Goal: Task Accomplishment & Management: Manage account settings

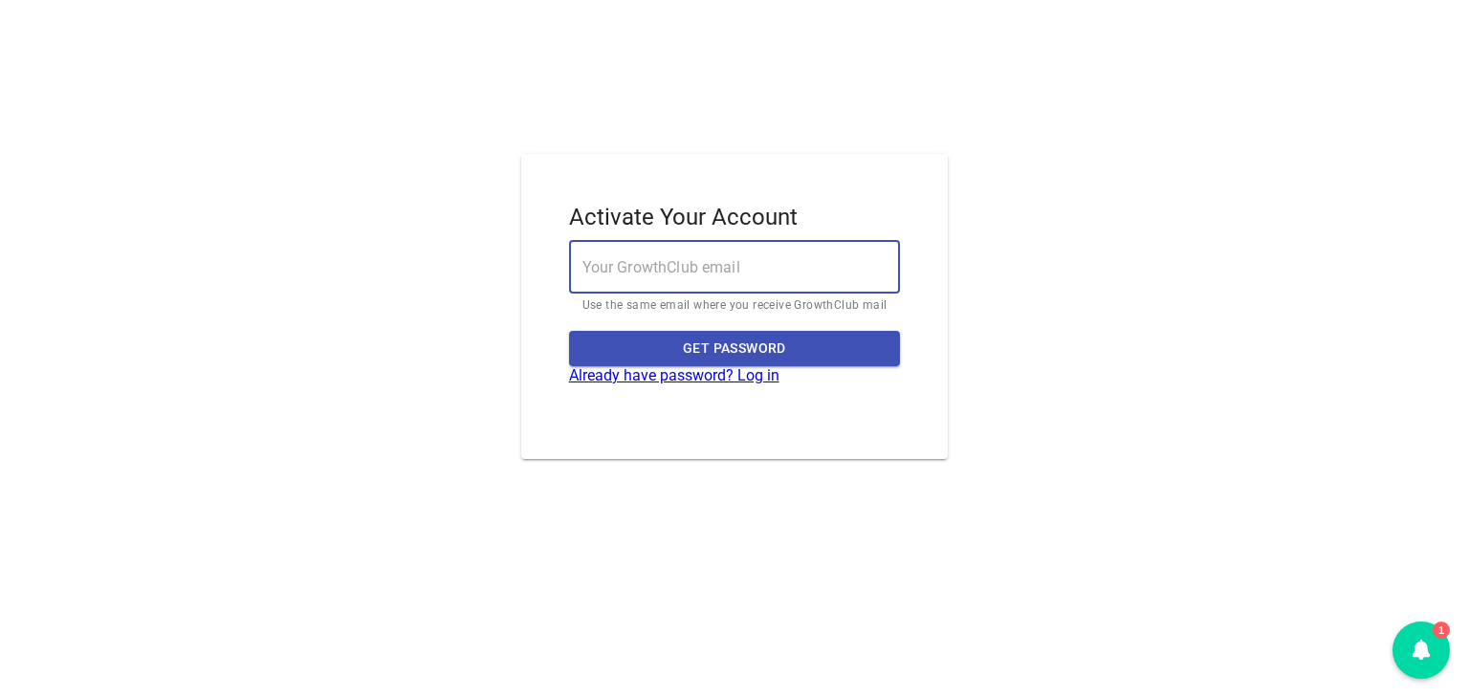
click at [691, 264] on input "email" at bounding box center [735, 267] width 332 height 54
click at [662, 376] on link "Already have password? Log in" at bounding box center [674, 375] width 210 height 18
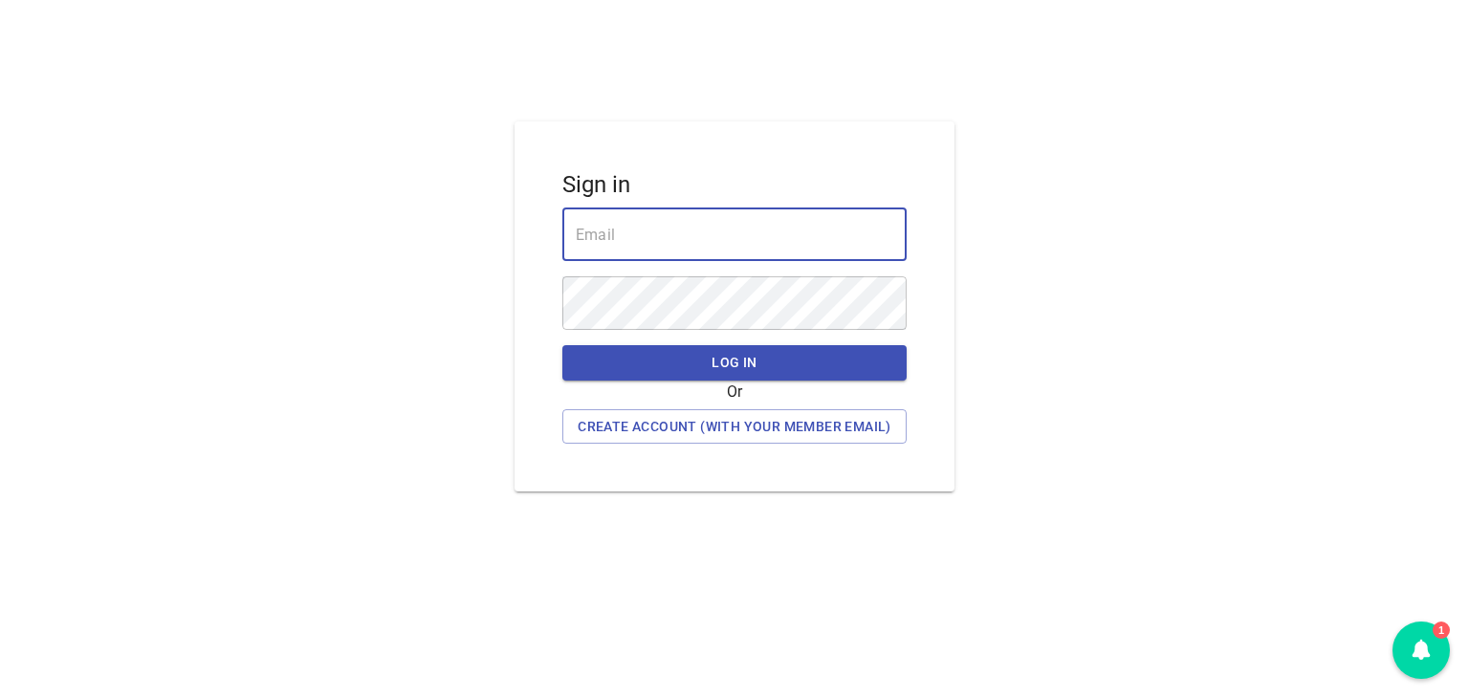
click at [639, 209] on input "email" at bounding box center [734, 235] width 344 height 54
click at [657, 231] on input "email" at bounding box center [734, 235] width 344 height 54
click at [689, 225] on input "email" at bounding box center [734, 235] width 344 height 54
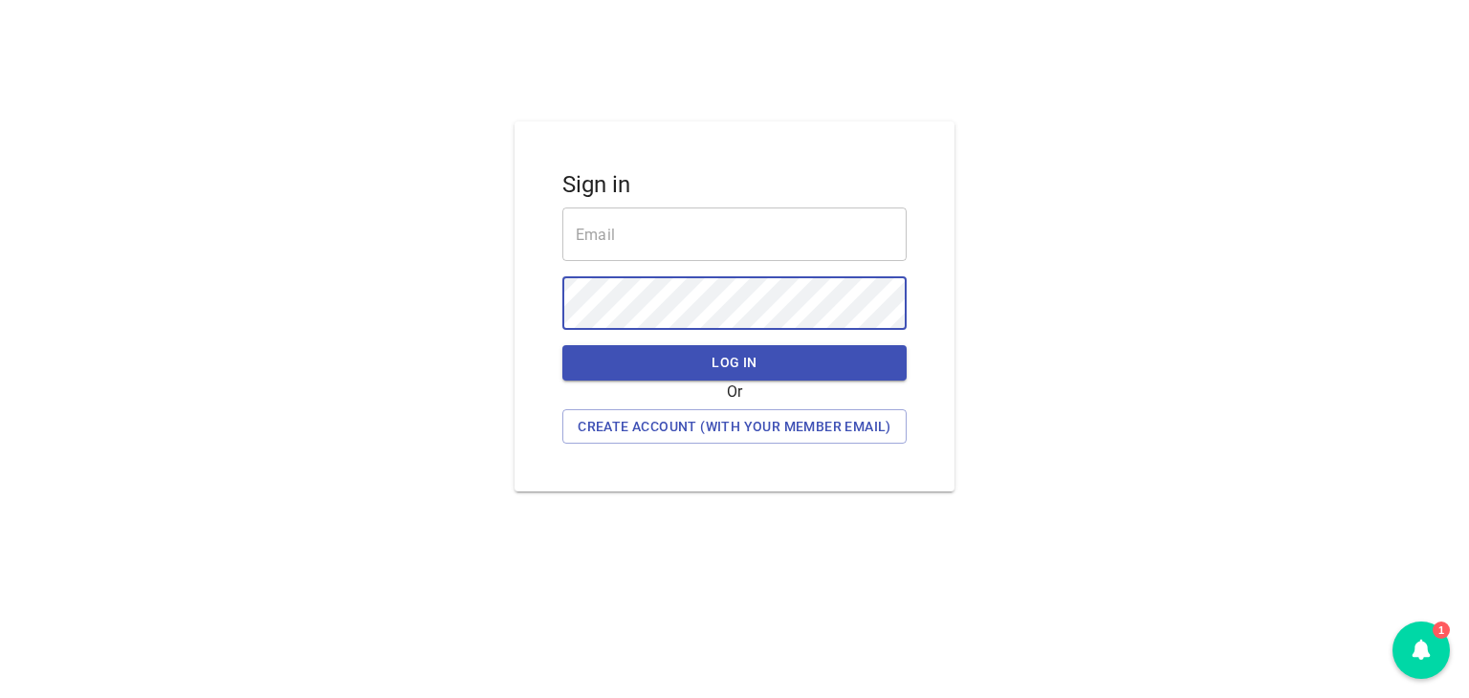
click at [665, 234] on input "email" at bounding box center [734, 235] width 344 height 54
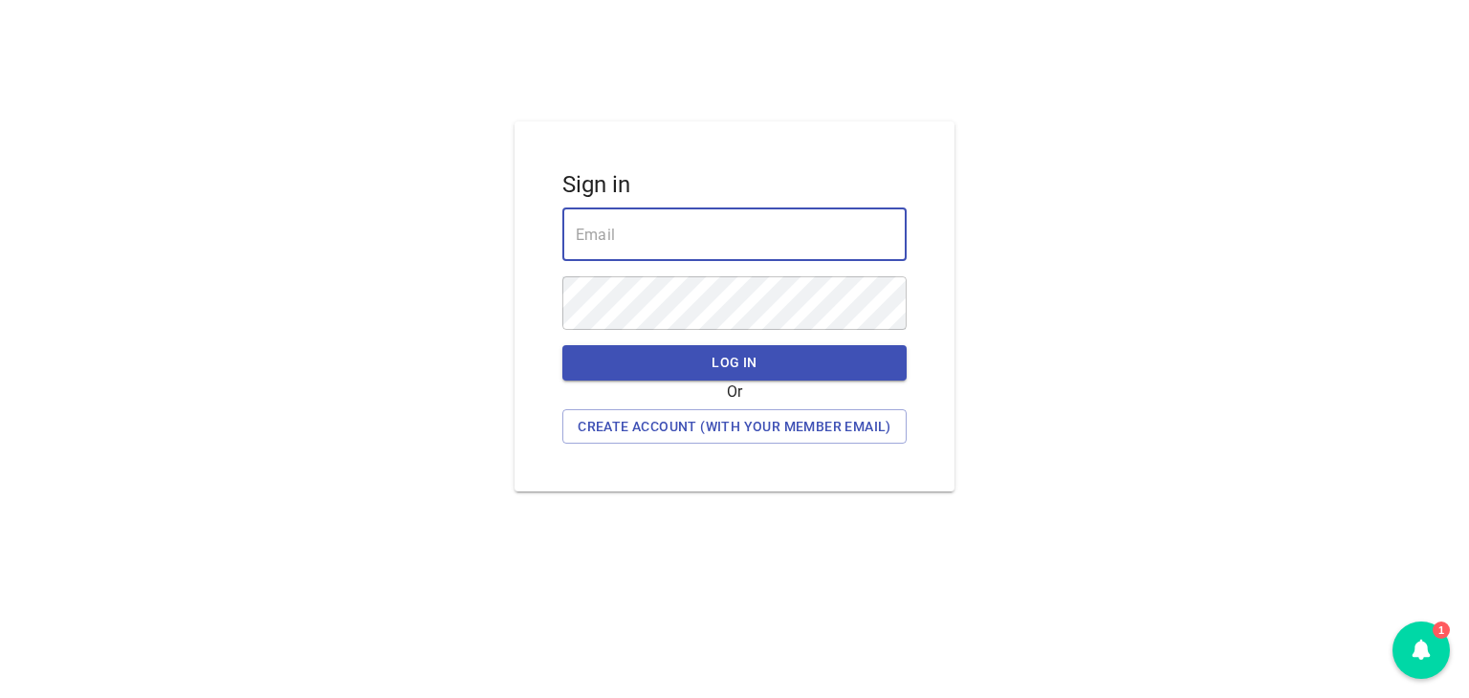
click at [658, 238] on input "email" at bounding box center [734, 235] width 344 height 54
click at [691, 234] on input "email" at bounding box center [734, 235] width 344 height 54
click at [674, 429] on span "Create Account (with your member email)" at bounding box center [735, 427] width 314 height 24
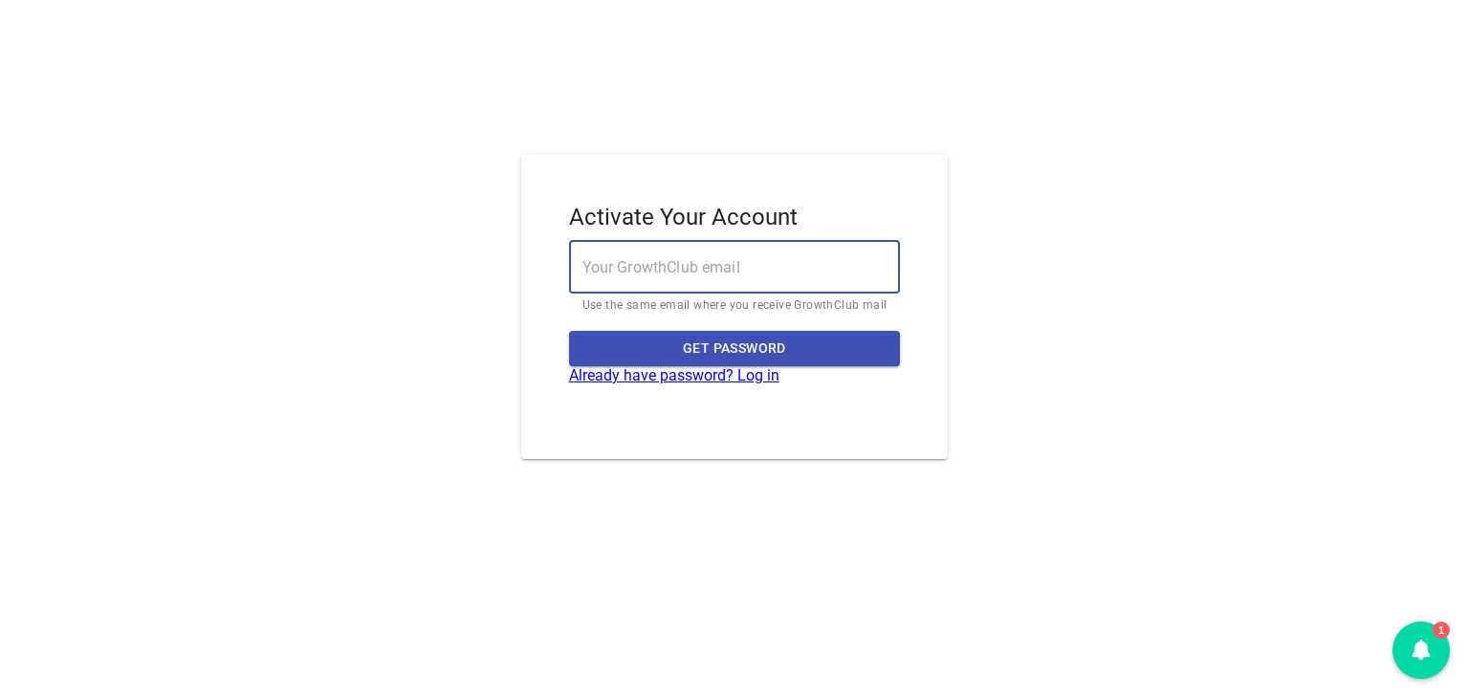
click at [677, 269] on input "email" at bounding box center [735, 267] width 332 height 54
type input "jitinrs@gmail.com"
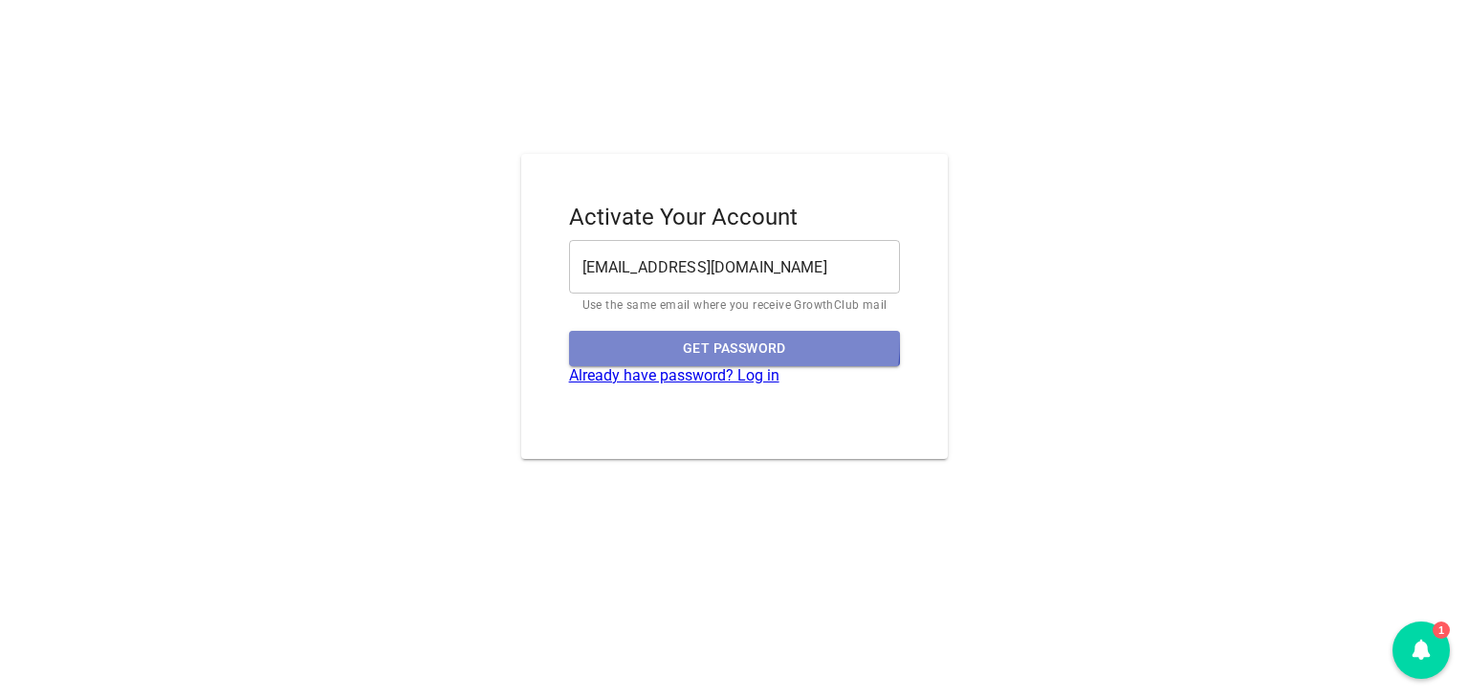
click at [655, 338] on span "Get Password" at bounding box center [734, 349] width 301 height 24
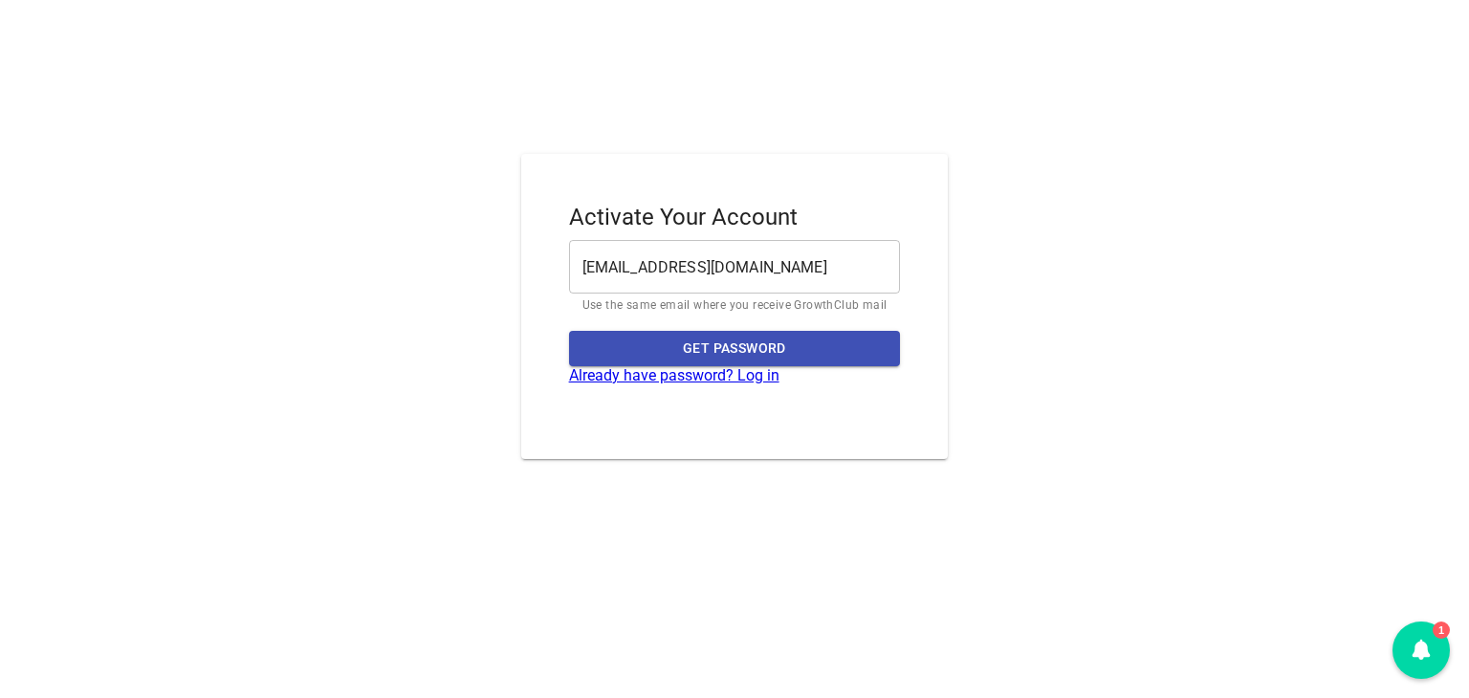
click at [575, 275] on input "jitinrs@gmail.com" at bounding box center [735, 267] width 332 height 54
click at [738, 267] on input "jitinrs@gmail.com" at bounding box center [735, 267] width 332 height 54
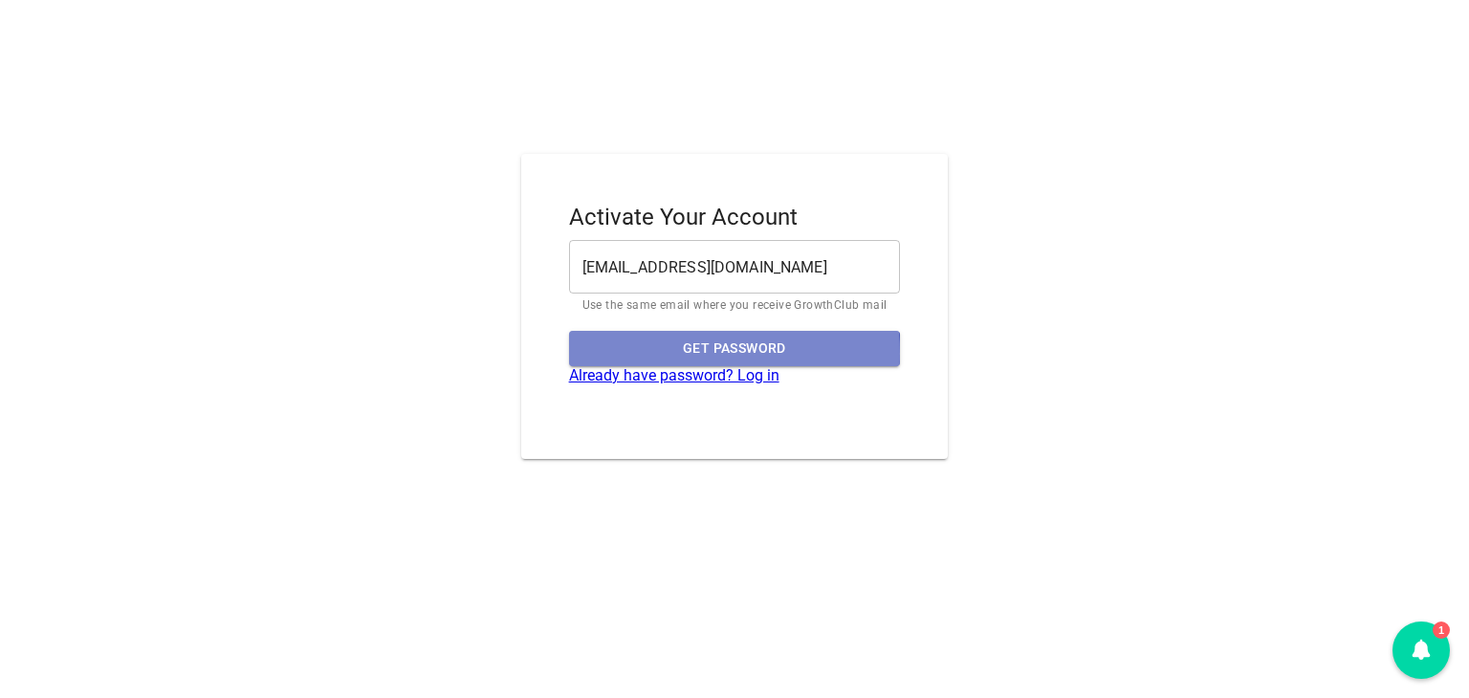
click at [670, 353] on span "Get Password" at bounding box center [734, 349] width 301 height 24
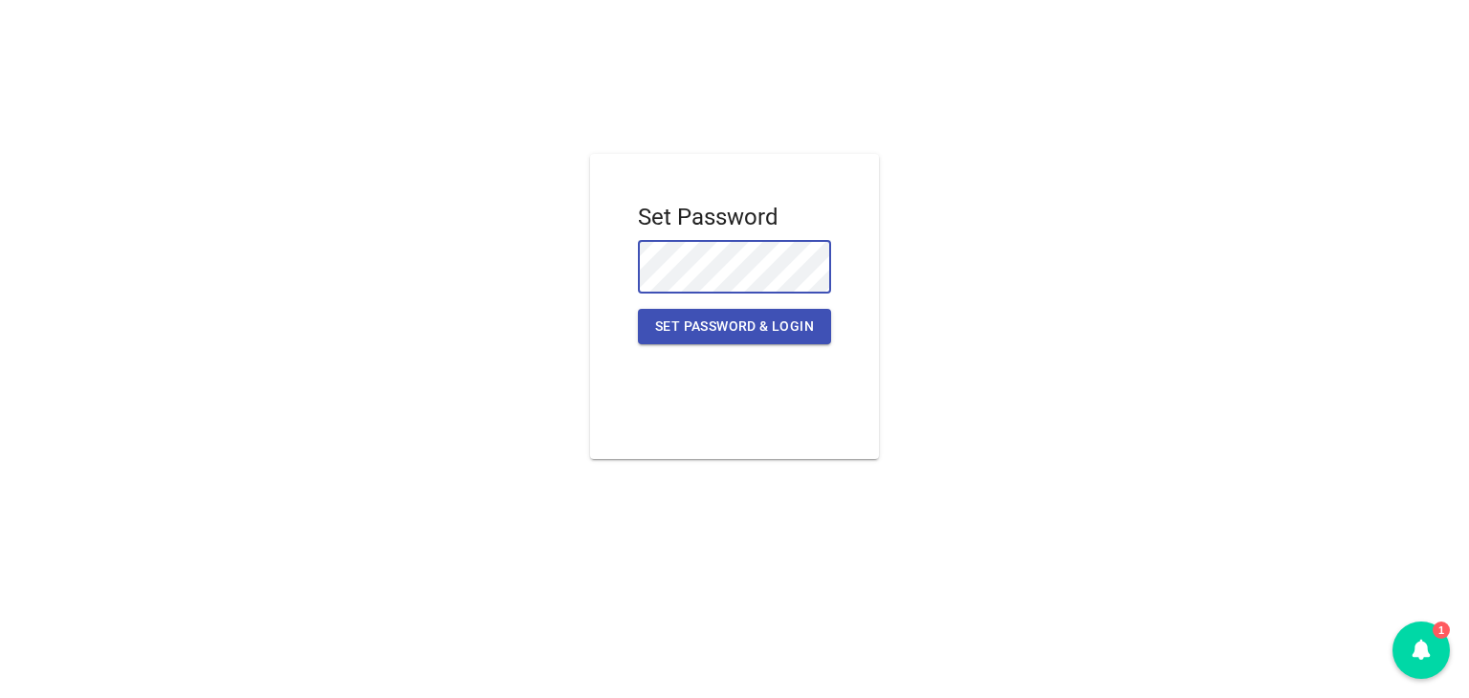
click at [692, 334] on span "Set Password & Login" at bounding box center [734, 327] width 163 height 24
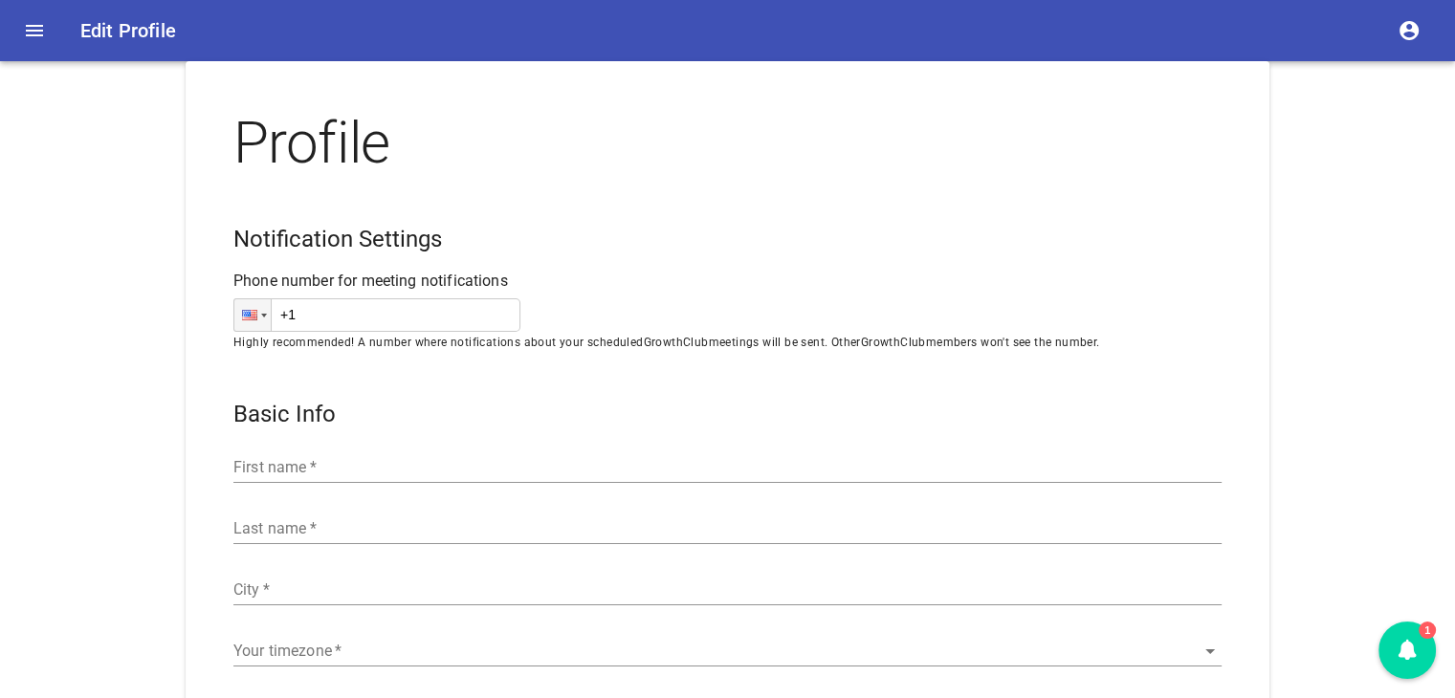
type input "[GEOGRAPHIC_DATA]/[GEOGRAPHIC_DATA]"
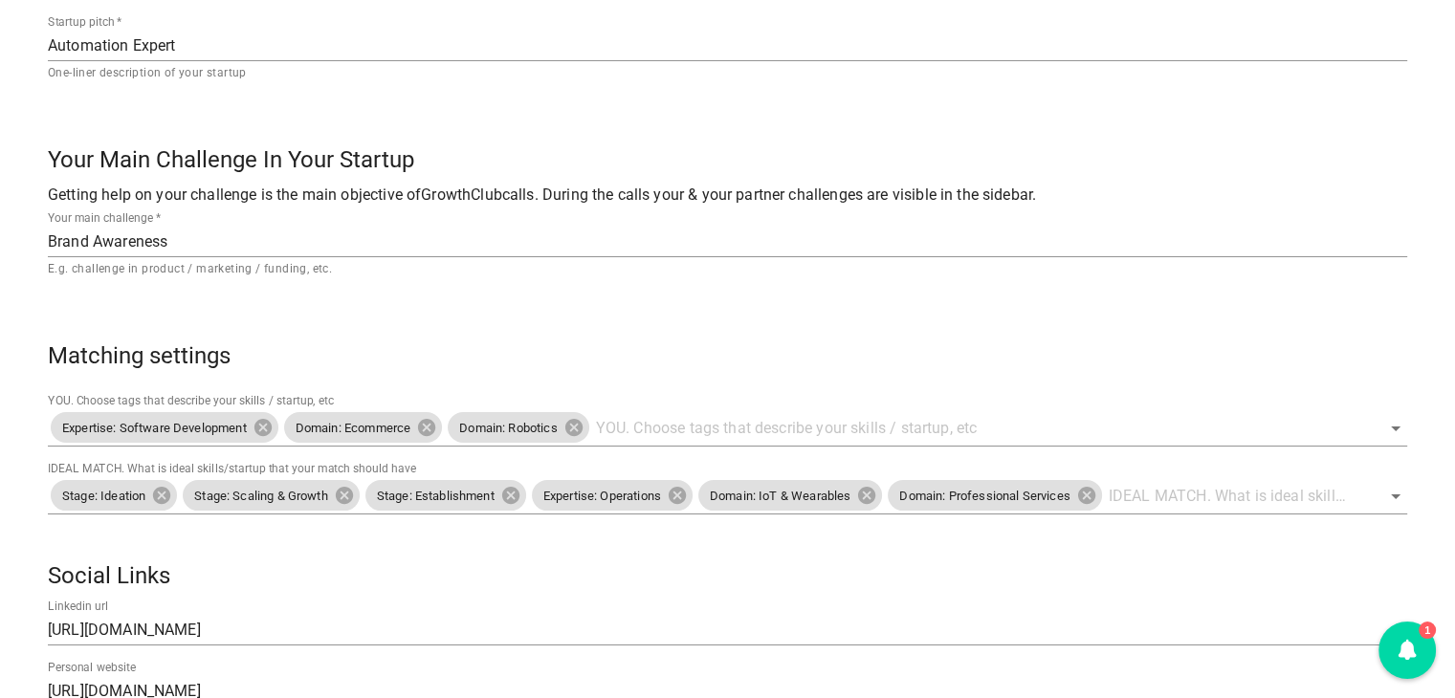
scroll to position [1065, 0]
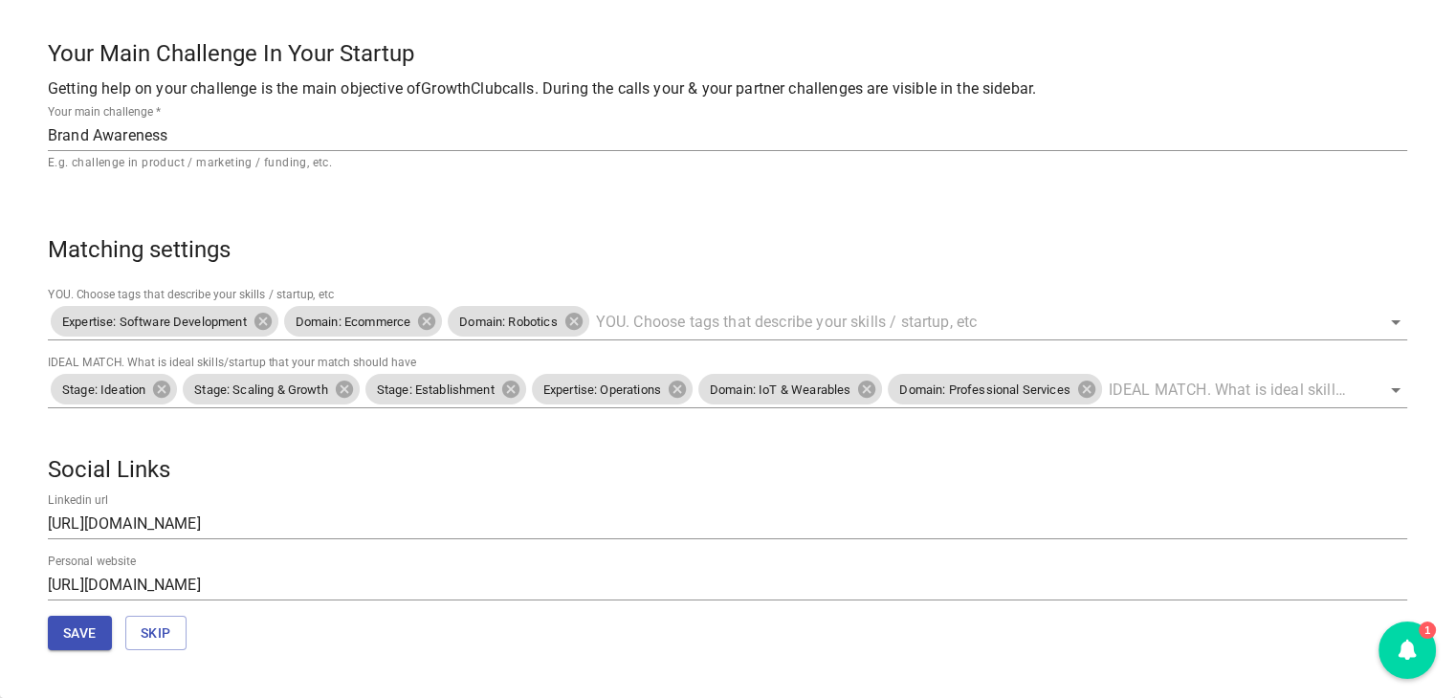
click at [90, 636] on span "Save" at bounding box center [79, 634] width 33 height 24
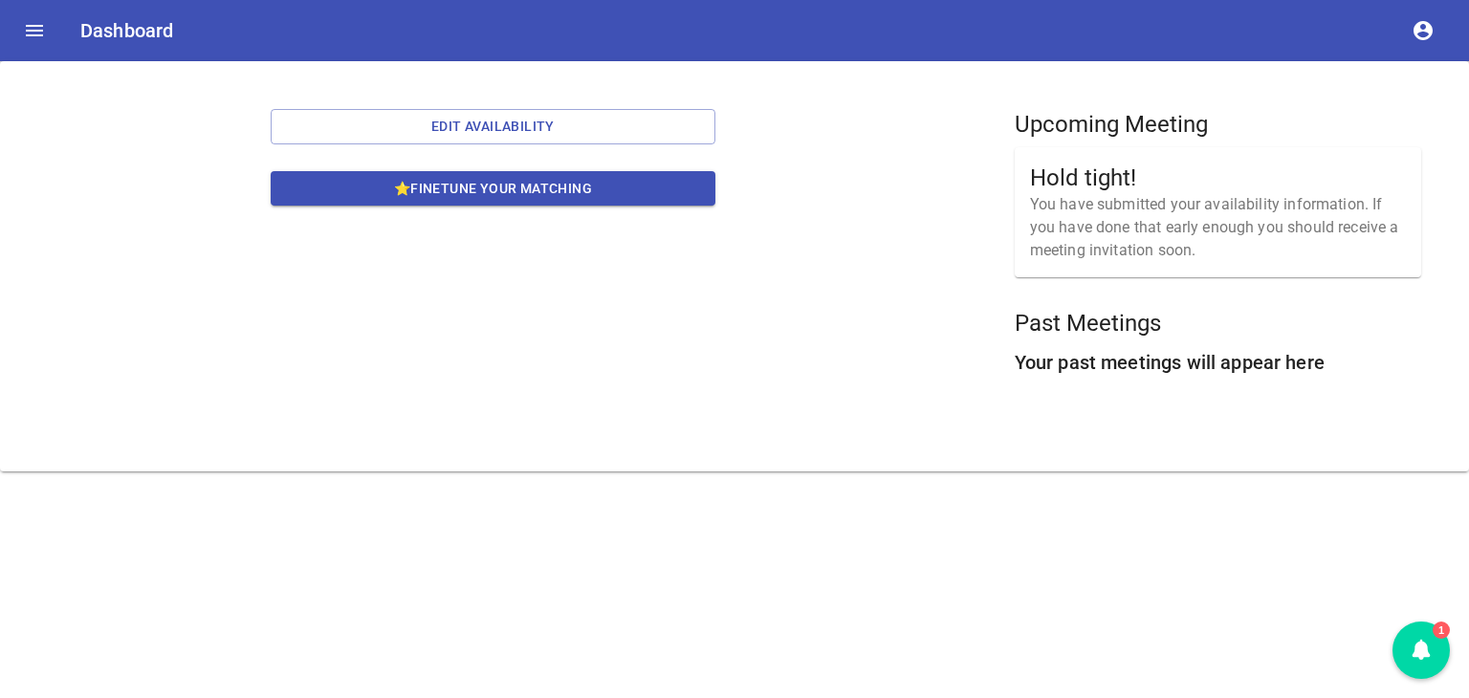
click at [1427, 32] on icon "account of current user" at bounding box center [1423, 30] width 19 height 19
click at [1419, 38] on li "👤 Profile" at bounding box center [1393, 40] width 102 height 34
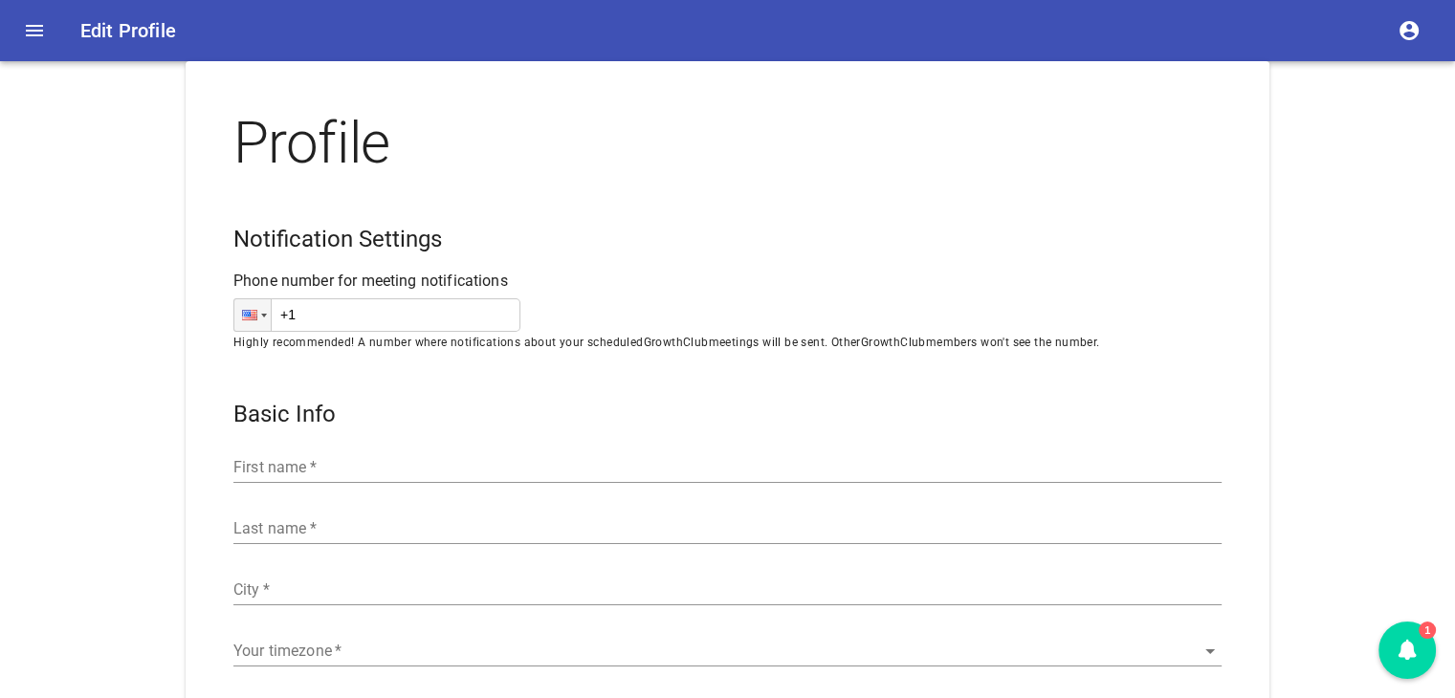
type input "[GEOGRAPHIC_DATA]/[GEOGRAPHIC_DATA]"
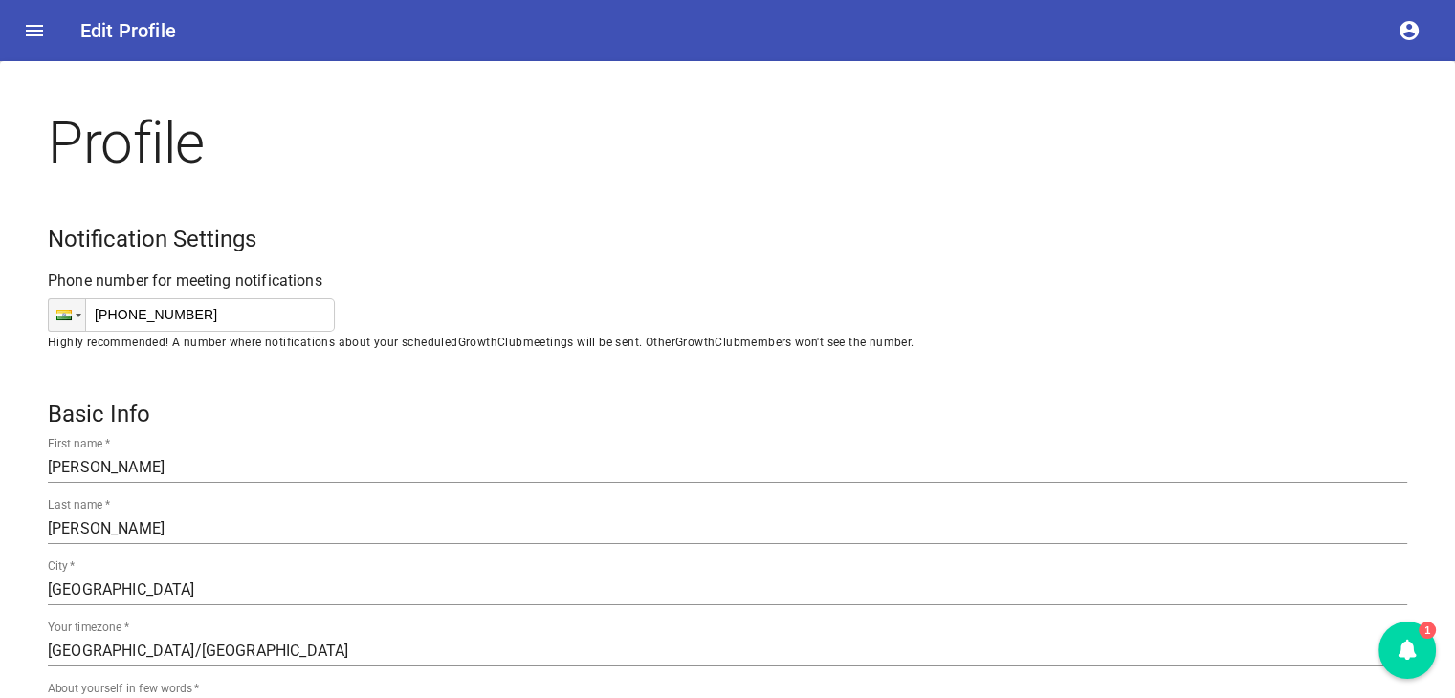
click at [36, 30] on icon "menu" at bounding box center [34, 30] width 17 height 11
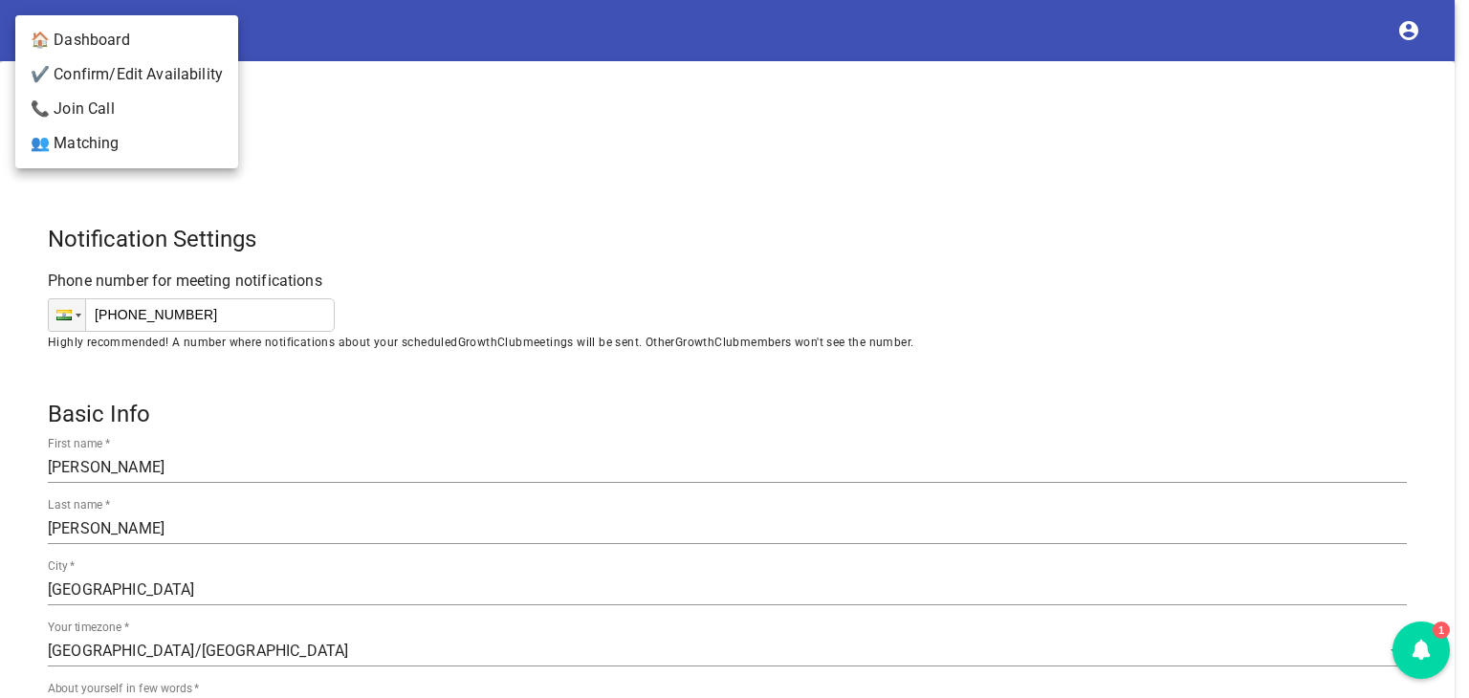
click at [899, 51] on div at bounding box center [734, 349] width 1469 height 698
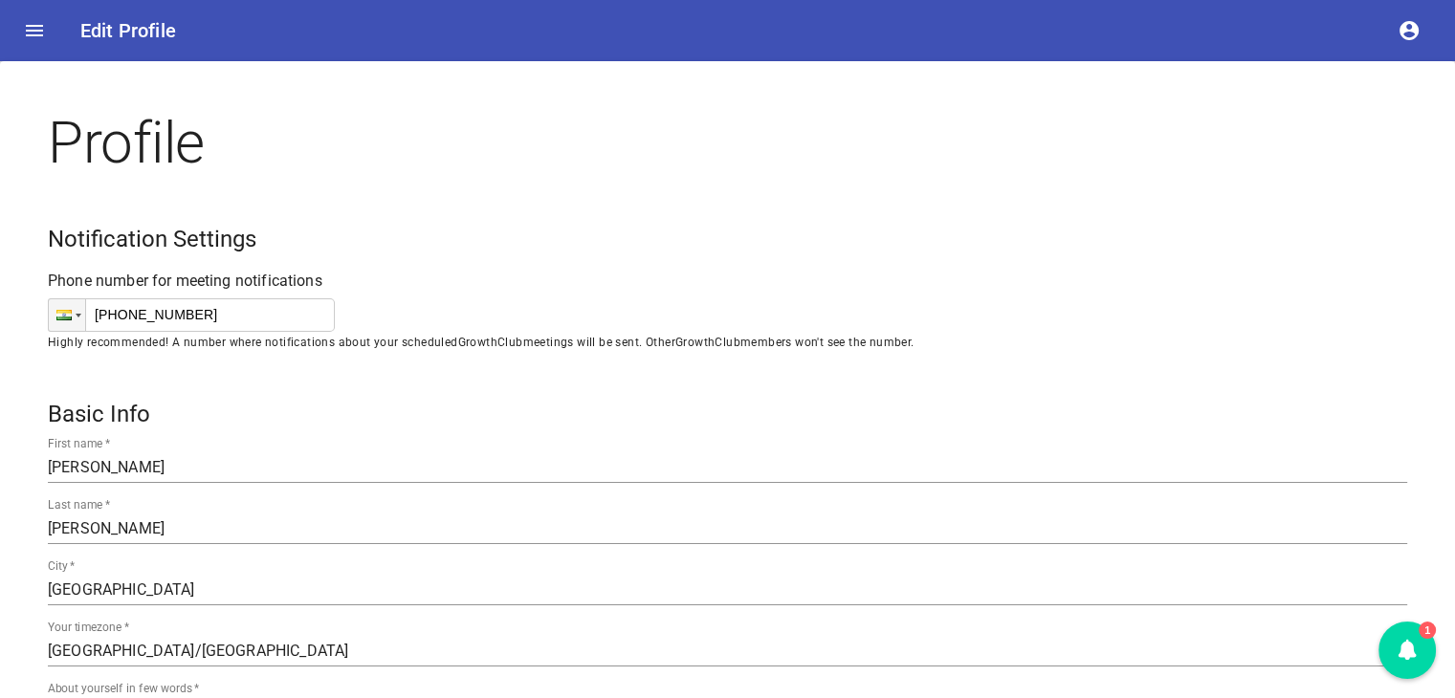
click at [1412, 33] on icon "account of current user" at bounding box center [1408, 30] width 23 height 23
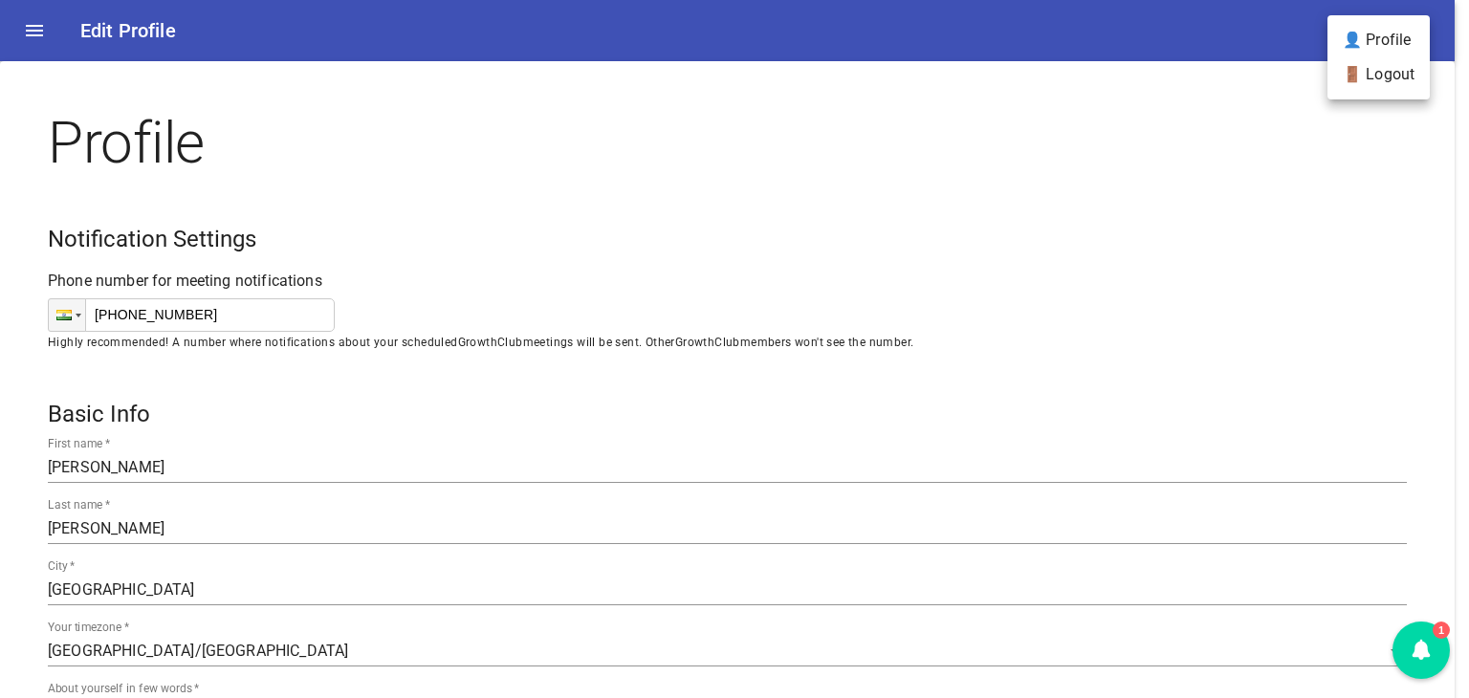
click at [1381, 82] on li "🚪 Logout" at bounding box center [1379, 74] width 102 height 34
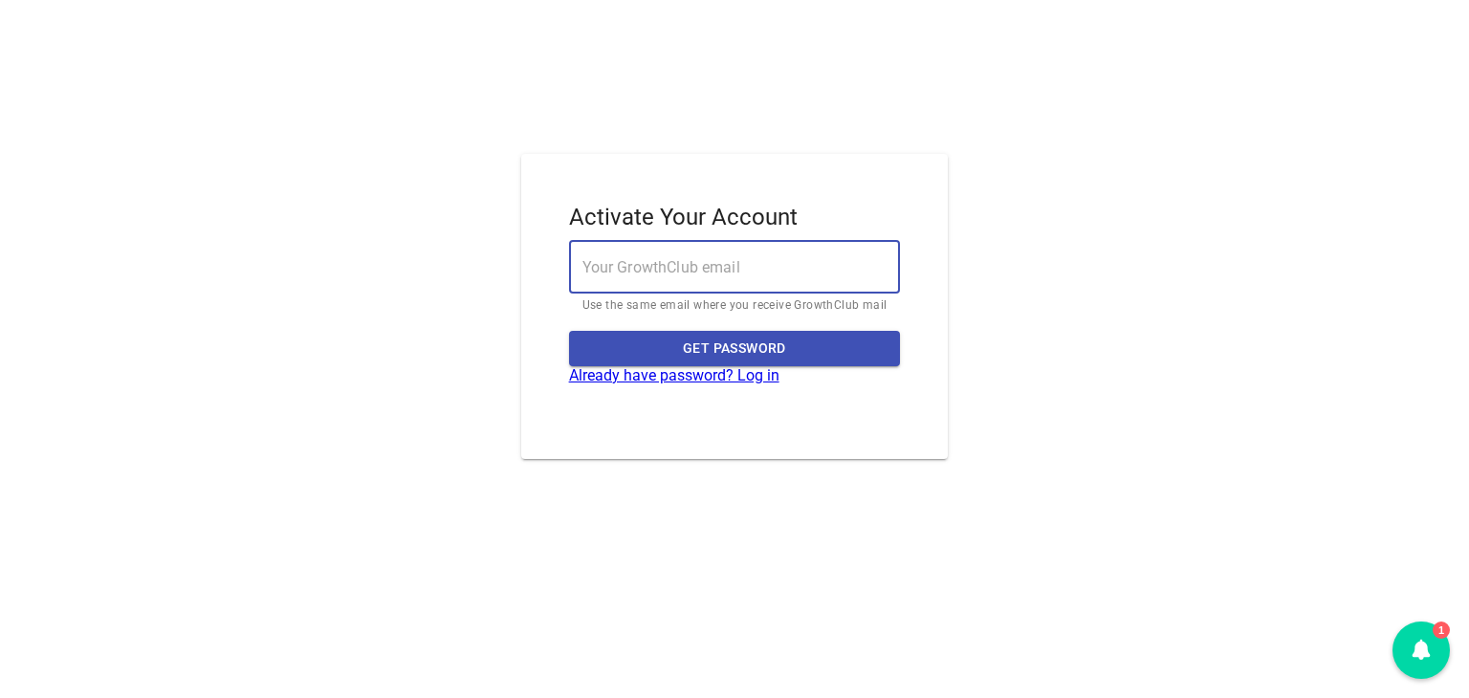
click at [684, 284] on input "email" at bounding box center [735, 267] width 332 height 54
click at [641, 380] on link "Already have password? Log in" at bounding box center [674, 375] width 210 height 18
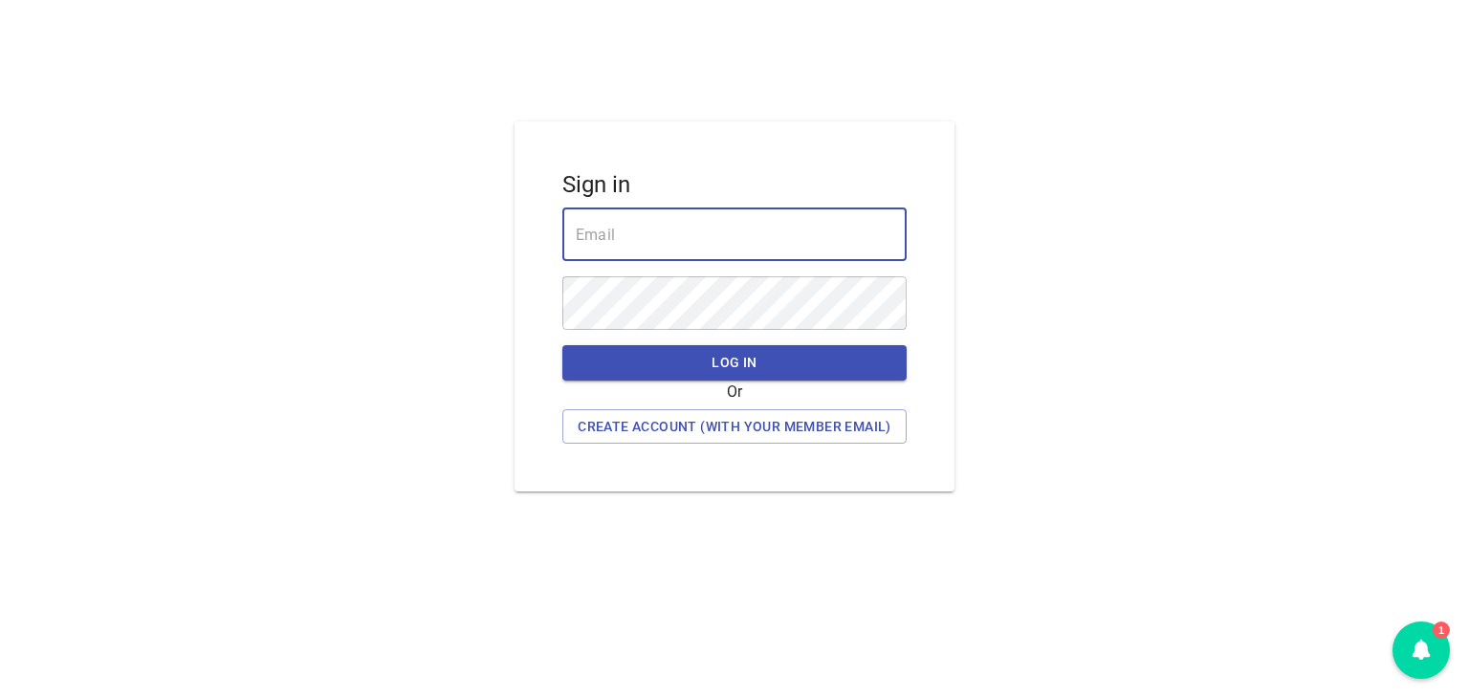
click at [676, 246] on input "email" at bounding box center [734, 235] width 344 height 54
click at [705, 253] on input "email" at bounding box center [734, 235] width 344 height 54
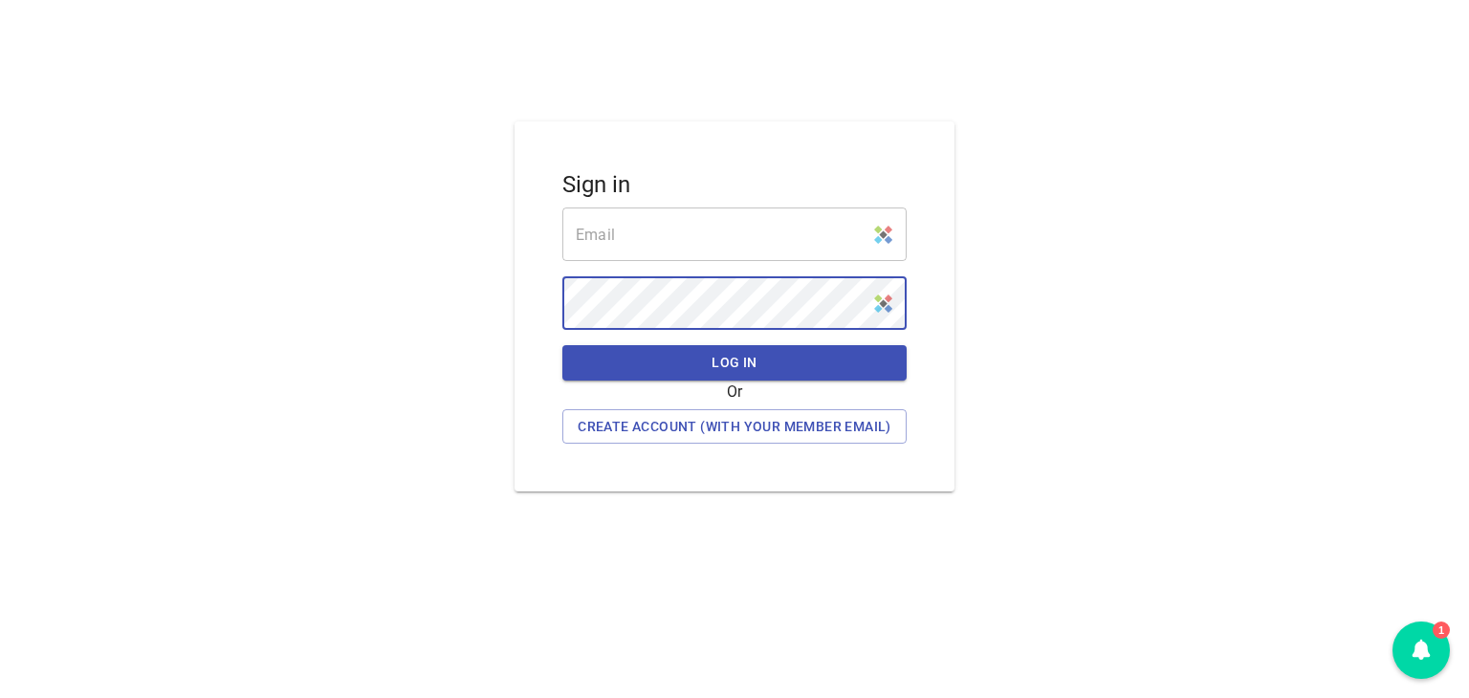
click at [823, 242] on input "email" at bounding box center [734, 235] width 344 height 54
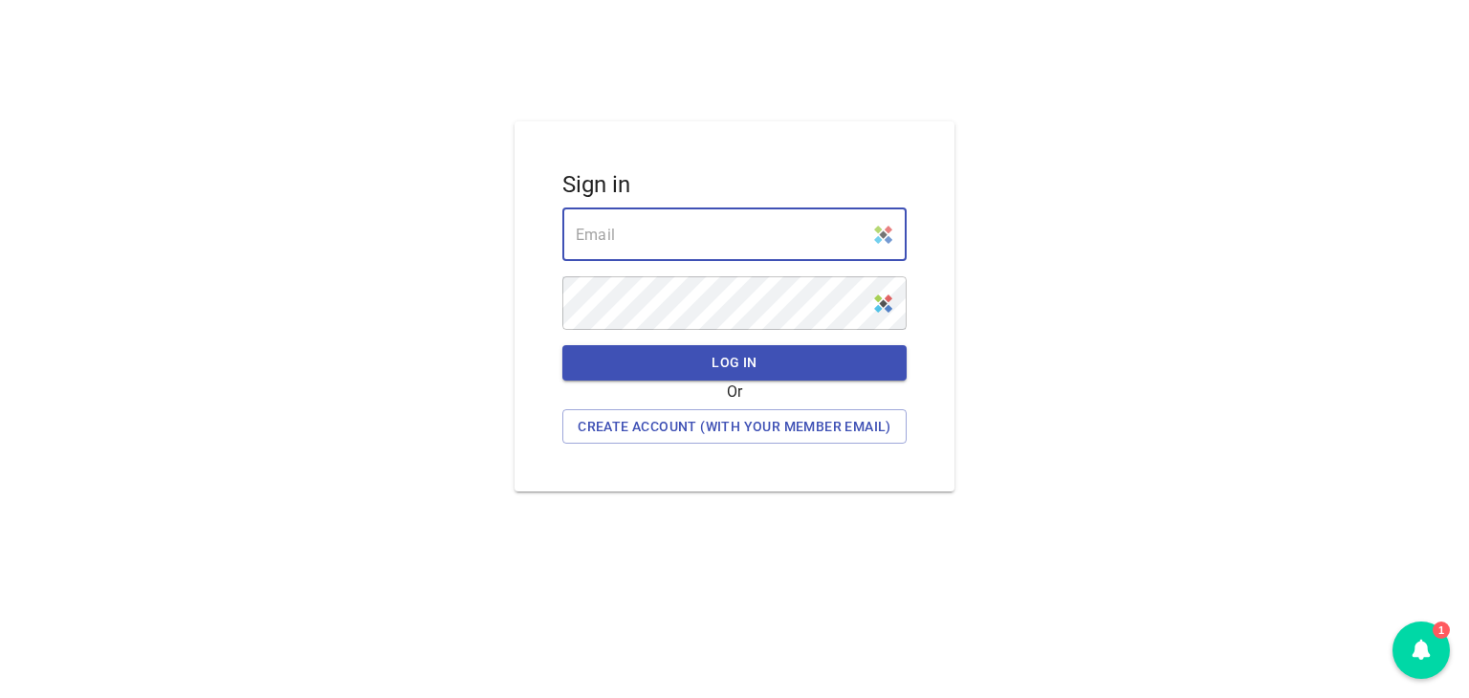
click at [882, 303] on img at bounding box center [883, 304] width 18 height 18
click at [683, 241] on input "email" at bounding box center [734, 235] width 344 height 54
type input "jitinrs@gmail.com"
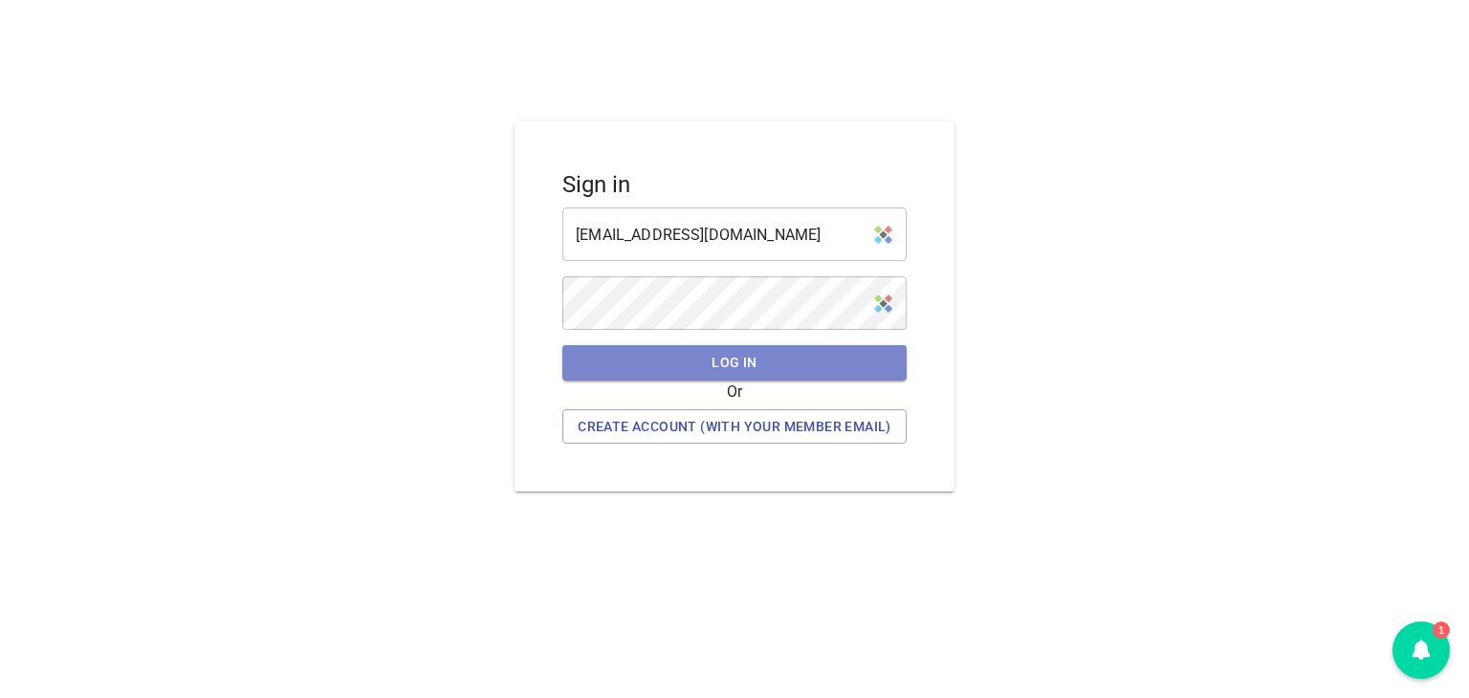
click at [752, 365] on span "Log in" at bounding box center [735, 363] width 314 height 24
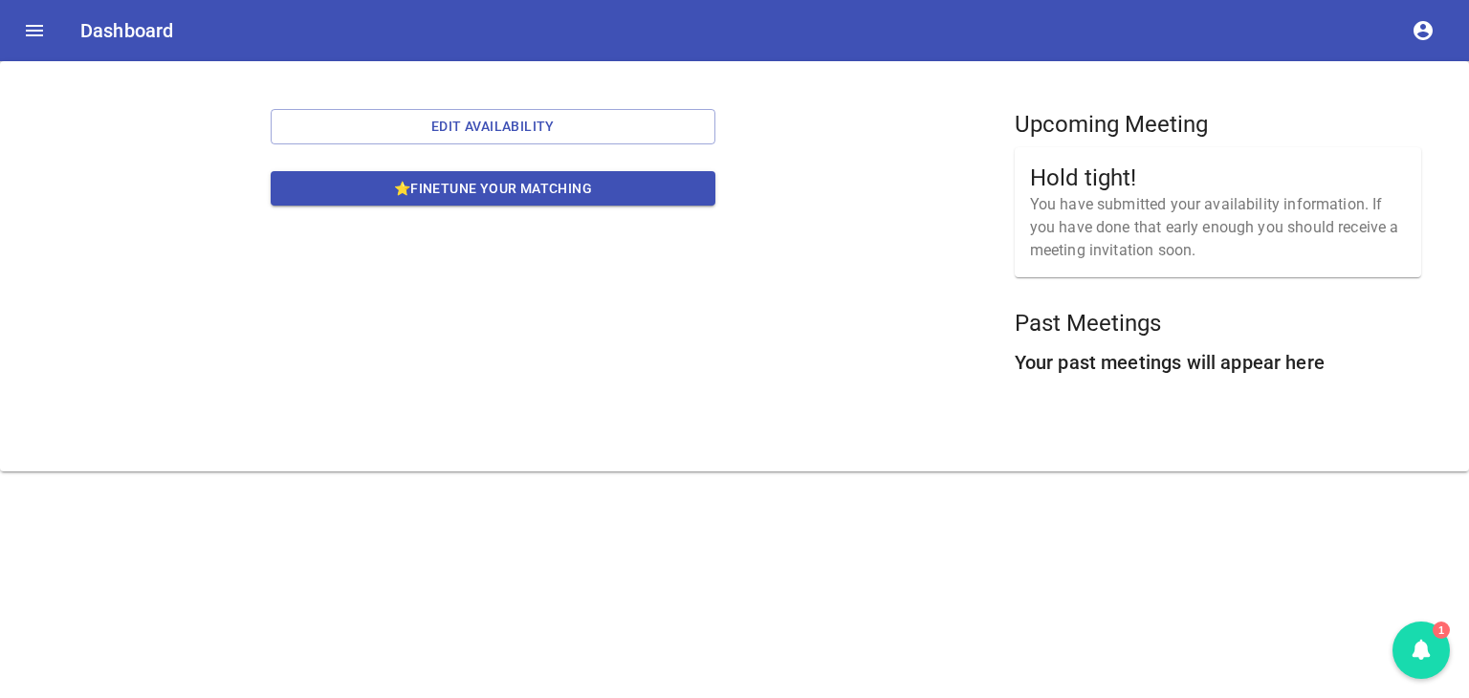
click at [1418, 657] on div "1" at bounding box center [1421, 650] width 57 height 57
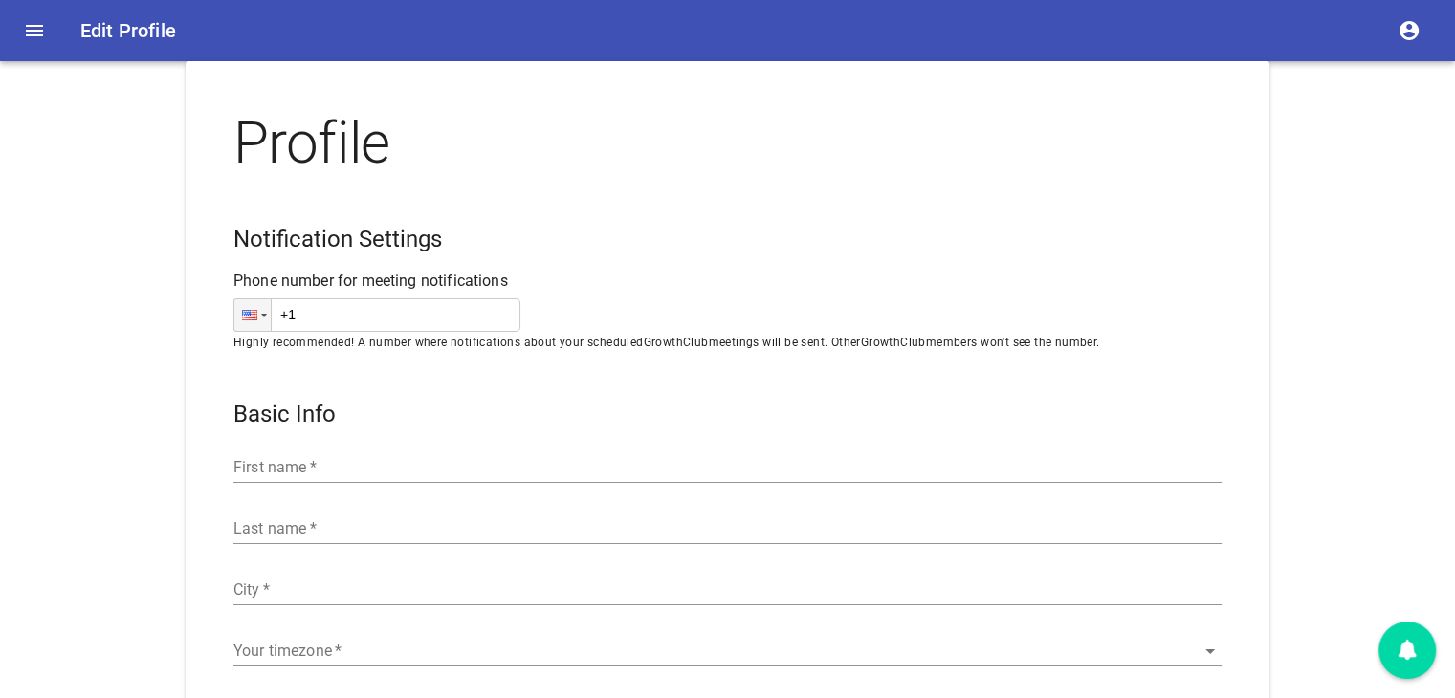
type input "Asia/Kolkata"
